Goal: Check status: Check status

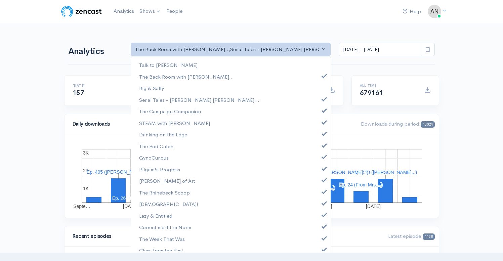
select select "10316"
click at [320, 101] on link "Serial Tales - [PERSON_NAME] [PERSON_NAME]..." at bounding box center [230, 100] width 199 height 12
click at [323, 111] on span at bounding box center [324, 109] width 3 height 5
click at [323, 119] on span at bounding box center [324, 121] width 3 height 5
click at [323, 133] on span at bounding box center [324, 132] width 3 height 5
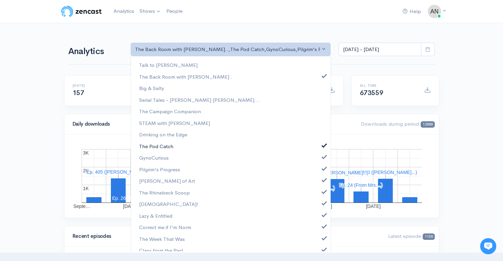
click at [323, 146] on span at bounding box center [324, 144] width 3 height 5
click at [323, 159] on span at bounding box center [324, 155] width 3 height 5
click at [323, 166] on span at bounding box center [324, 167] width 3 height 5
click at [323, 179] on span at bounding box center [324, 179] width 3 height 5
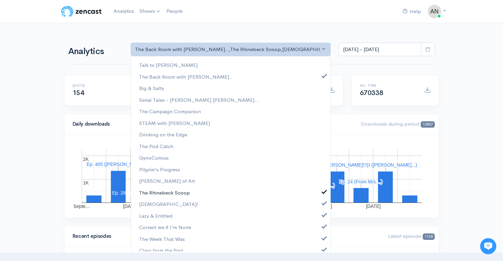
click at [323, 193] on span at bounding box center [324, 190] width 3 height 5
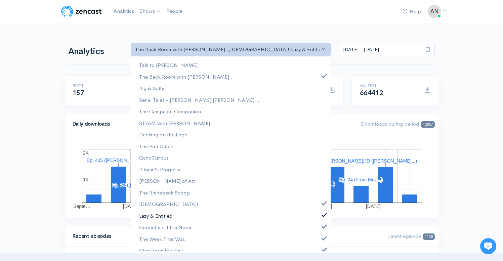
click at [318, 217] on link "Lazy & Entitled" at bounding box center [230, 216] width 199 height 12
click at [323, 201] on span at bounding box center [324, 202] width 3 height 5
click at [323, 226] on span at bounding box center [324, 225] width 3 height 5
click at [323, 236] on span at bounding box center [324, 237] width 3 height 5
click at [323, 248] on span at bounding box center [324, 248] width 3 height 5
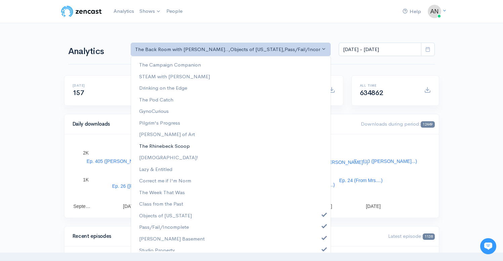
scroll to position [98, 0]
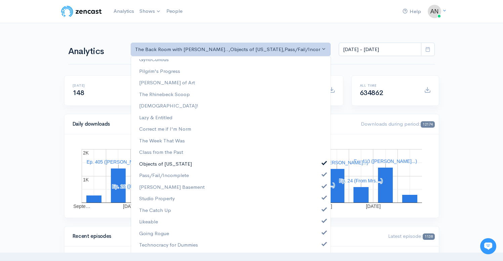
click at [319, 160] on link "Objects of [US_STATE]" at bounding box center [230, 164] width 199 height 12
click at [323, 174] on span at bounding box center [324, 173] width 3 height 5
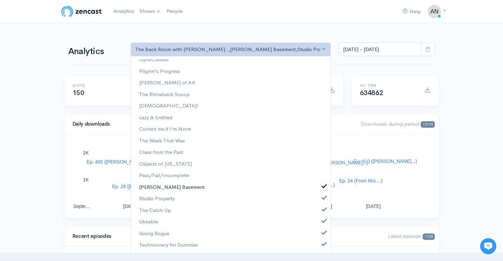
click at [323, 187] on span at bounding box center [324, 185] width 3 height 5
click at [323, 198] on span at bounding box center [324, 196] width 3 height 5
click at [323, 211] on span at bounding box center [324, 208] width 3 height 5
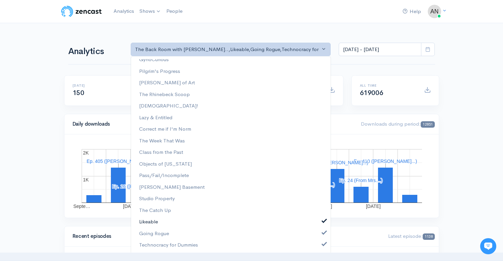
click at [318, 224] on link "Likeable" at bounding box center [230, 222] width 199 height 12
click at [323, 234] on span at bounding box center [324, 231] width 3 height 5
click at [323, 244] on span at bounding box center [324, 243] width 3 height 5
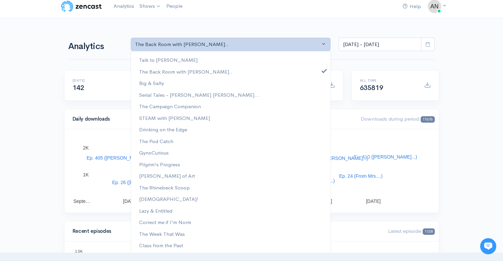
scroll to position [0, 0]
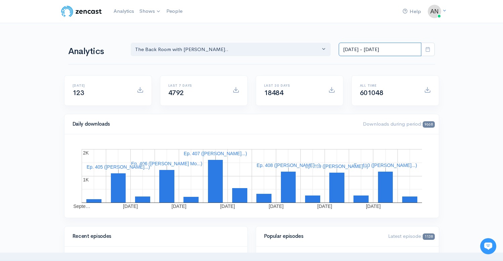
click at [377, 49] on input "[DATE] - [DATE]" at bounding box center [380, 50] width 83 height 14
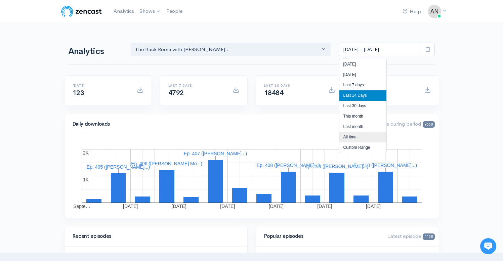
click at [347, 137] on li "All time" at bounding box center [362, 137] width 47 height 10
type input "[DATE] - [DATE]"
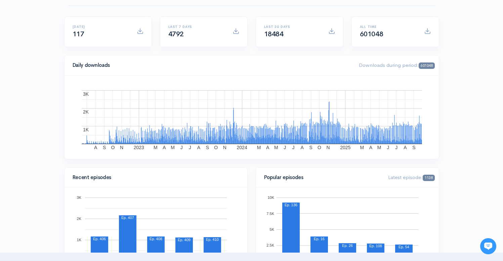
scroll to position [23, 0]
